Goal: Task Accomplishment & Management: Manage account settings

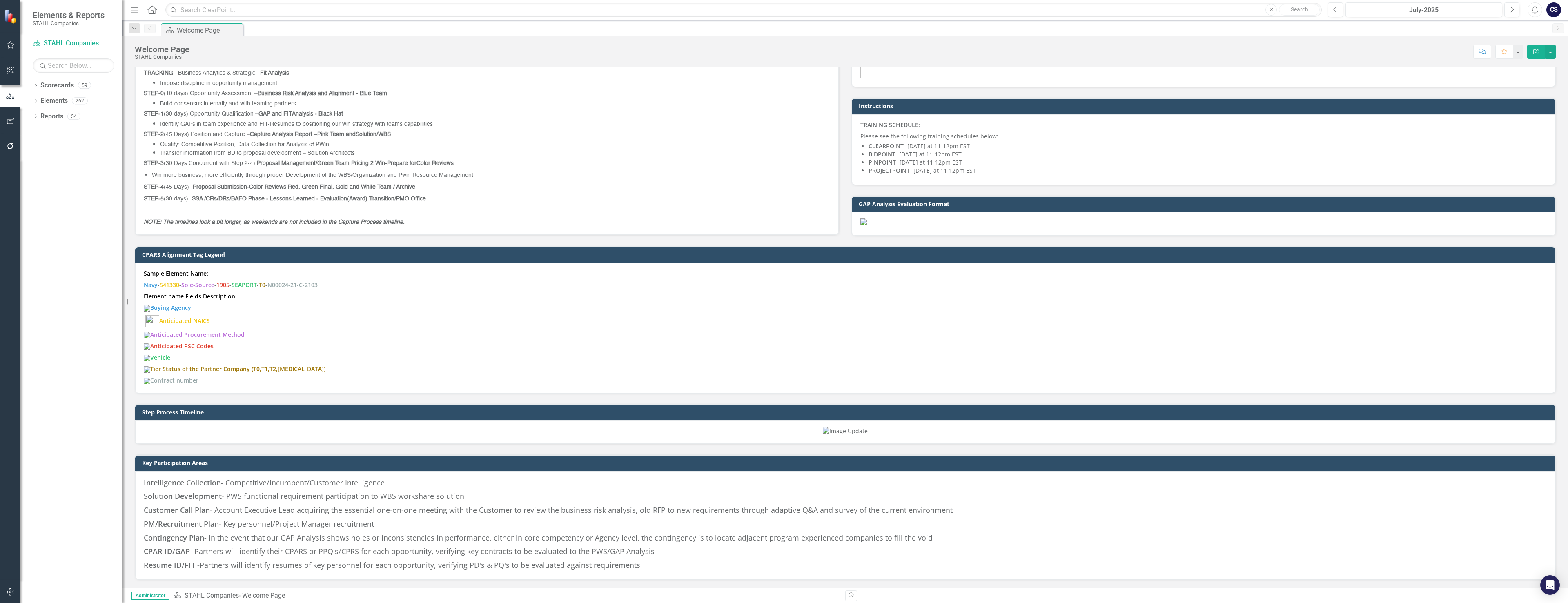
scroll to position [613, 0]
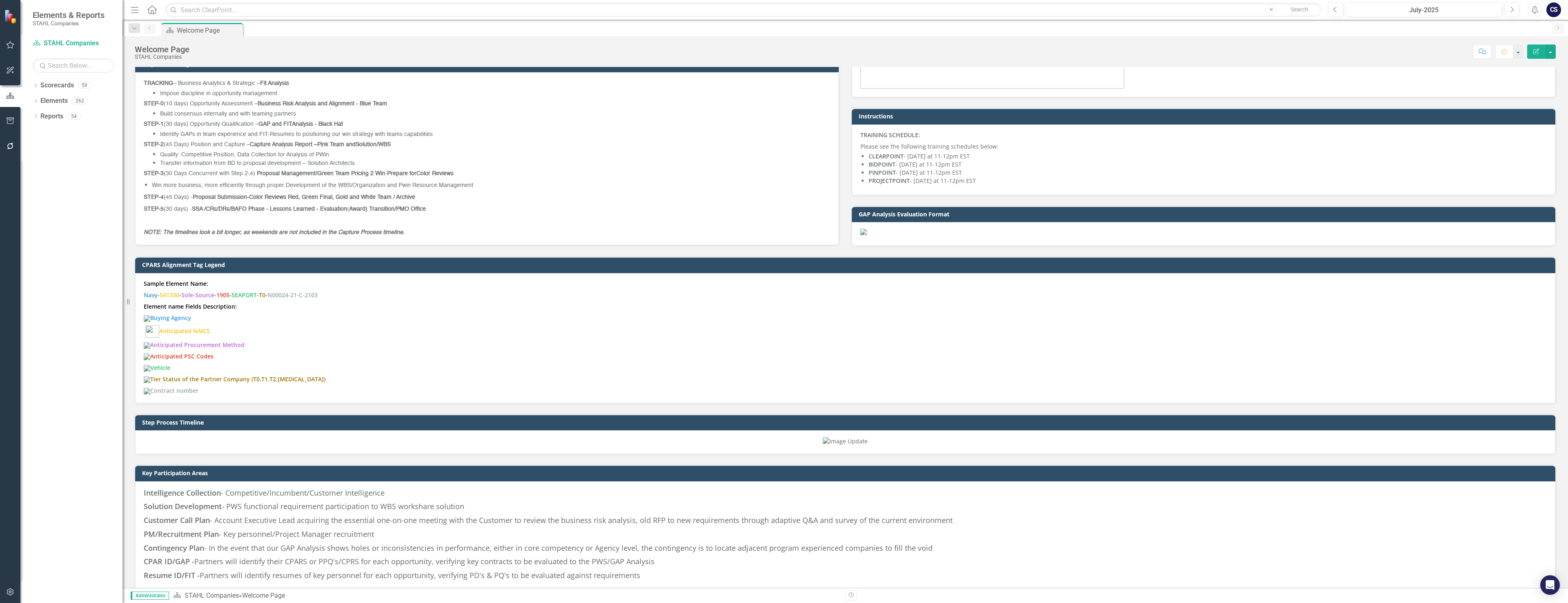
click at [403, 194] on strong "Color Reviews Red, Green Final, Gold and White Team / Archive" at bounding box center [332, 197] width 166 height 6
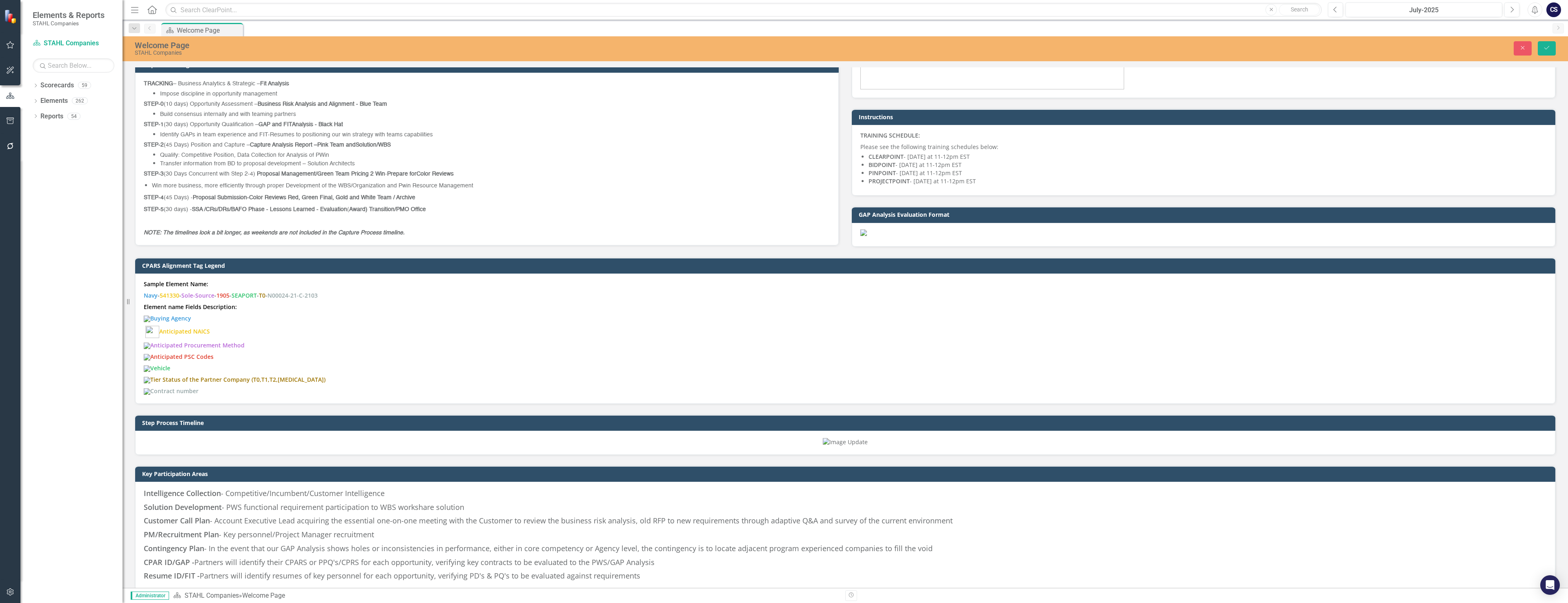
click at [173, 195] on span "STEP-4 (45 Days) - Proposal Submission- Color Reviews Red, Green Final, Gold an…" at bounding box center [279, 198] width 272 height 6
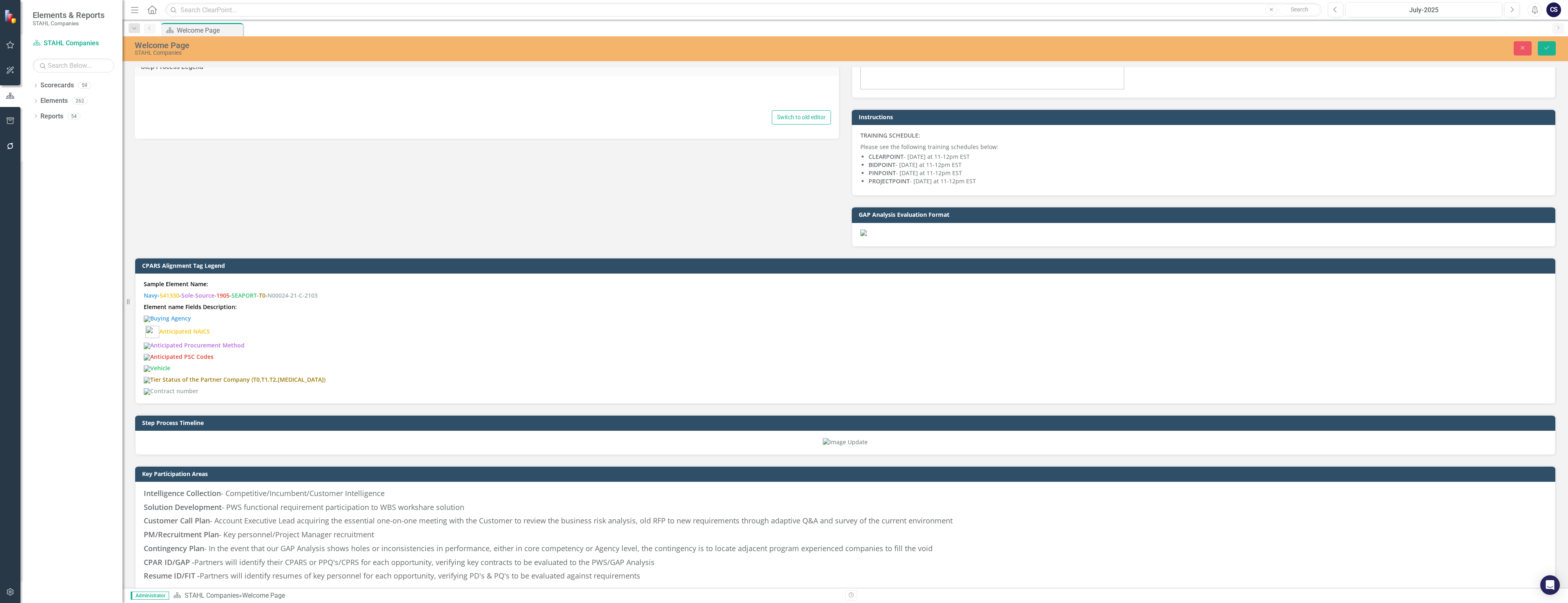
type textarea "<p style="box-sizing: inherit; margin-bottom: 0.625rem; margin-top: 0px; word-b…"
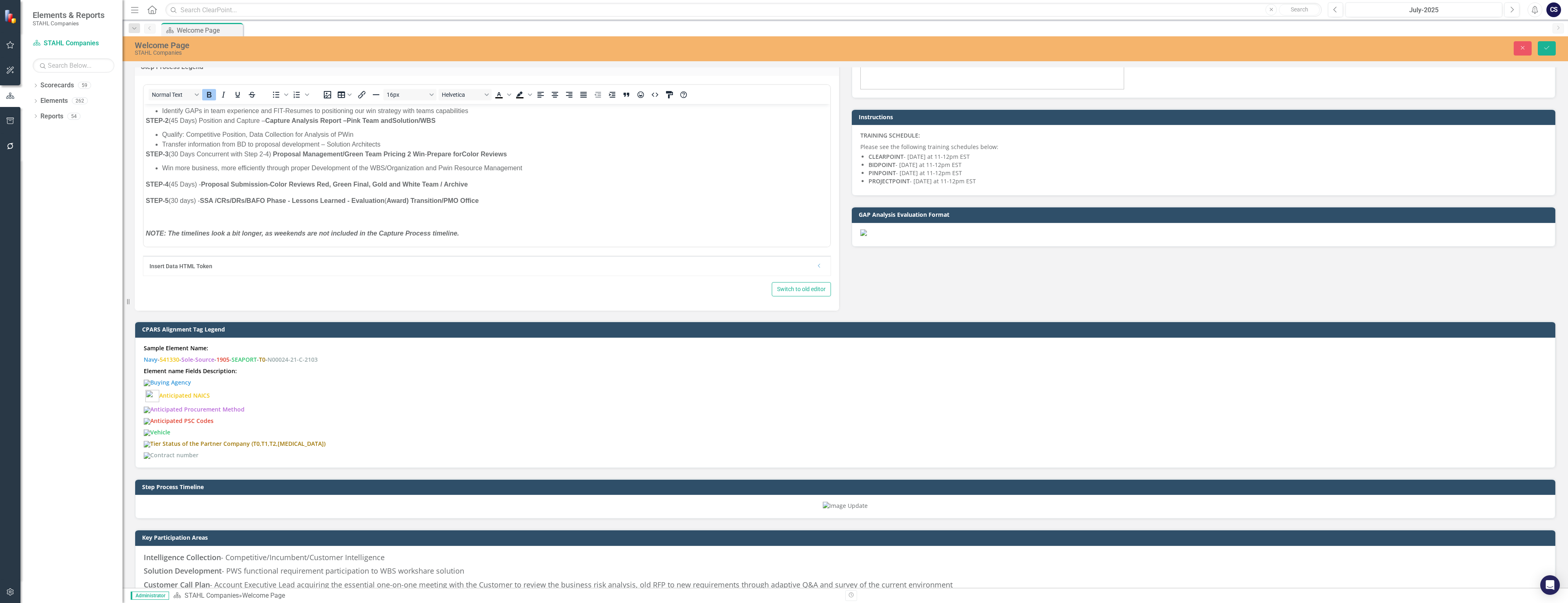
scroll to position [62, 0]
click at [178, 183] on span "STEP-4 (45 Days) - Proposal Submission- Color Reviews Red, Green Final, Gold an…" at bounding box center [307, 183] width 322 height 7
click at [404, 294] on div "Switch to old editor" at bounding box center [486, 289] width 688 height 14
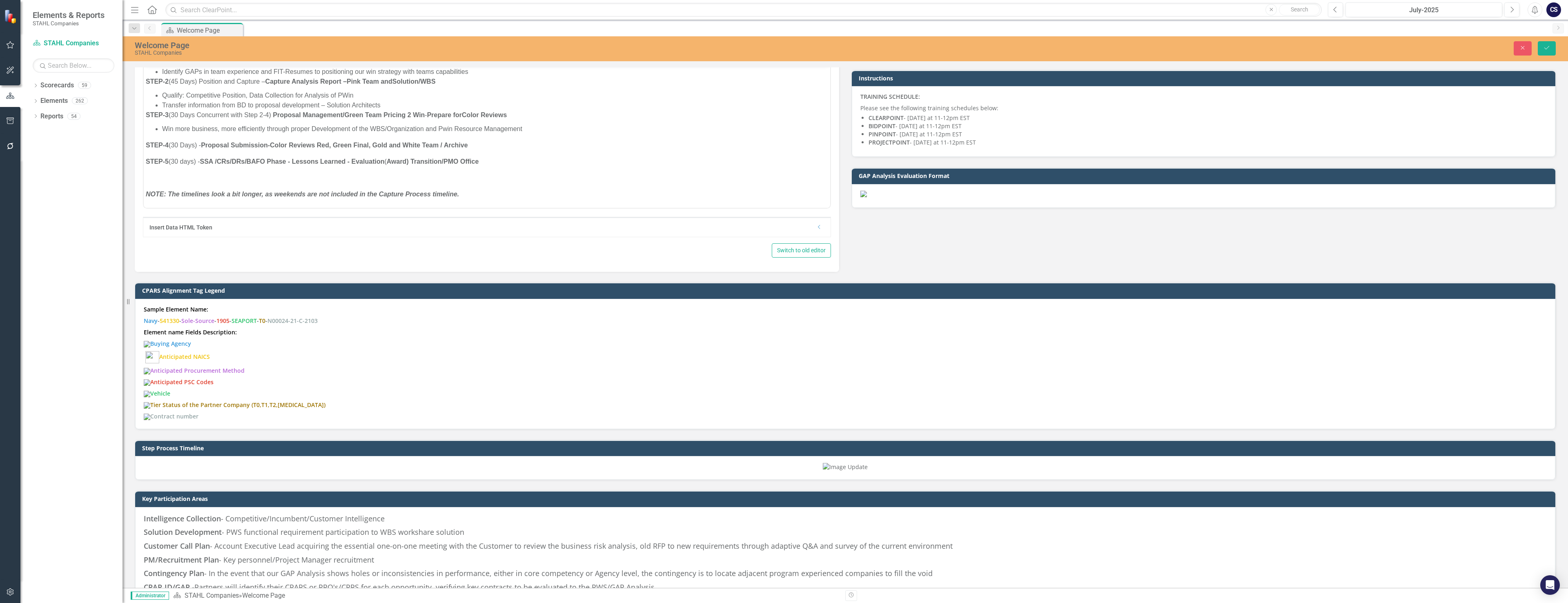
scroll to position [654, 0]
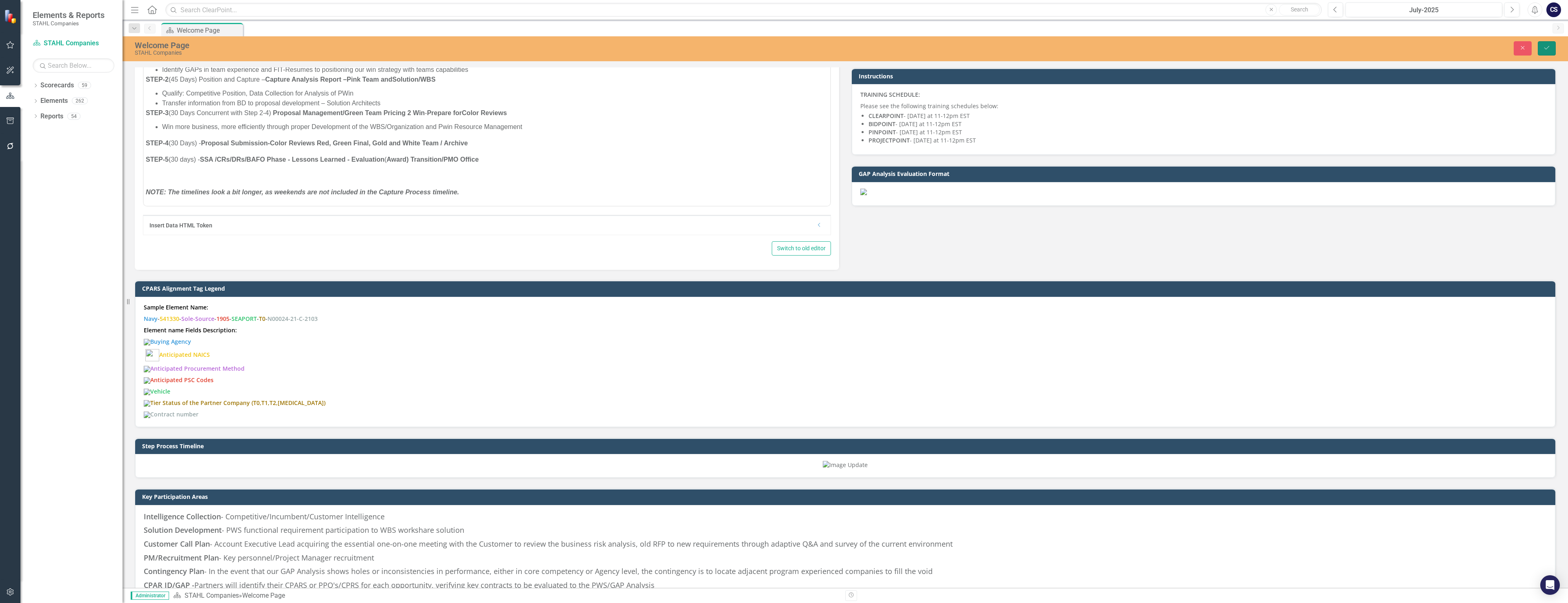
click at [1552, 48] on button "Save" at bounding box center [1547, 48] width 18 height 14
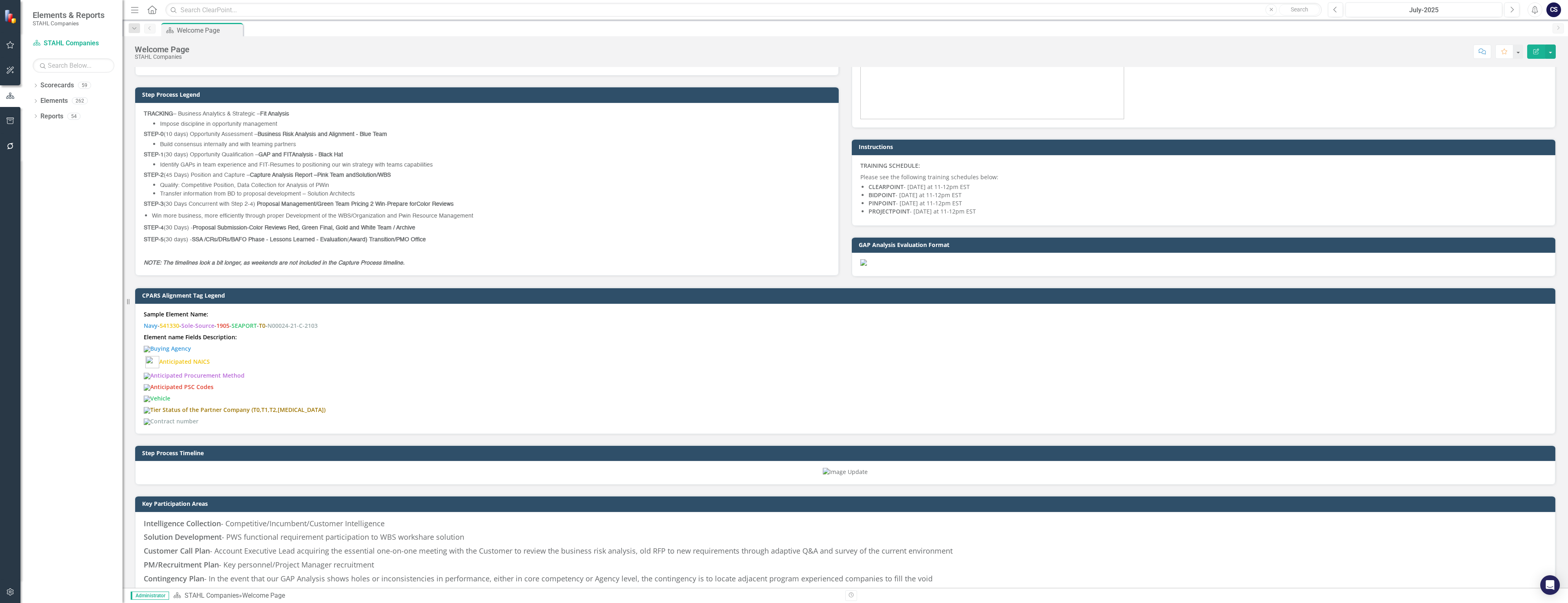
scroll to position [572, 0]
